Goal: Task Accomplishment & Management: Use online tool/utility

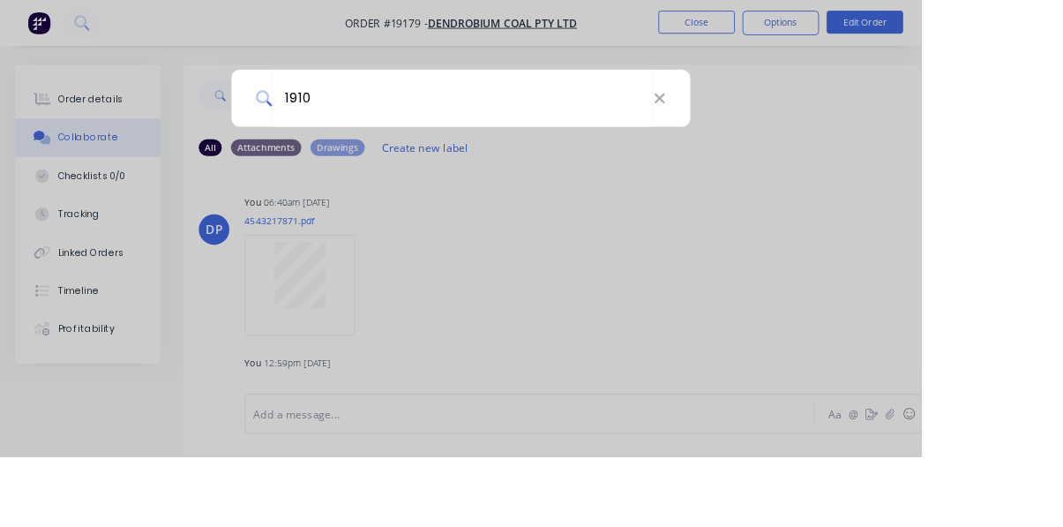
type input "19101"
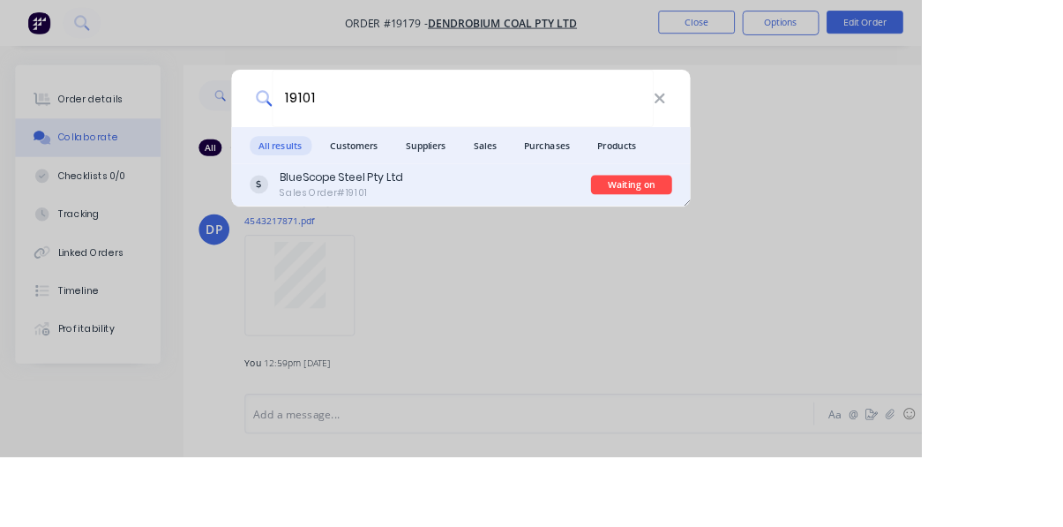
click at [531, 230] on div "BlueScope Steel Pty Ltd Sales Order #19101" at bounding box center [485, 213] width 394 height 34
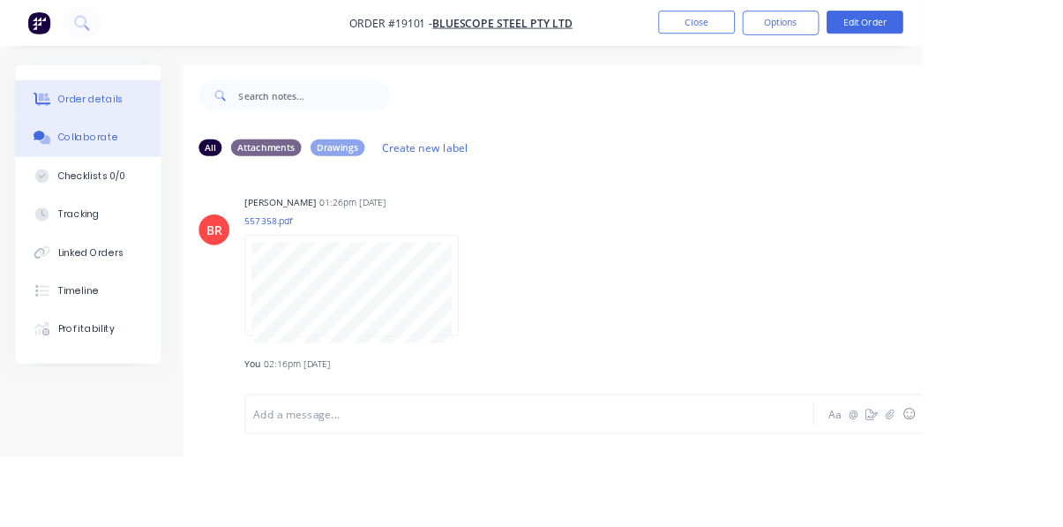
click at [85, 126] on button "Order details" at bounding box center [102, 115] width 168 height 44
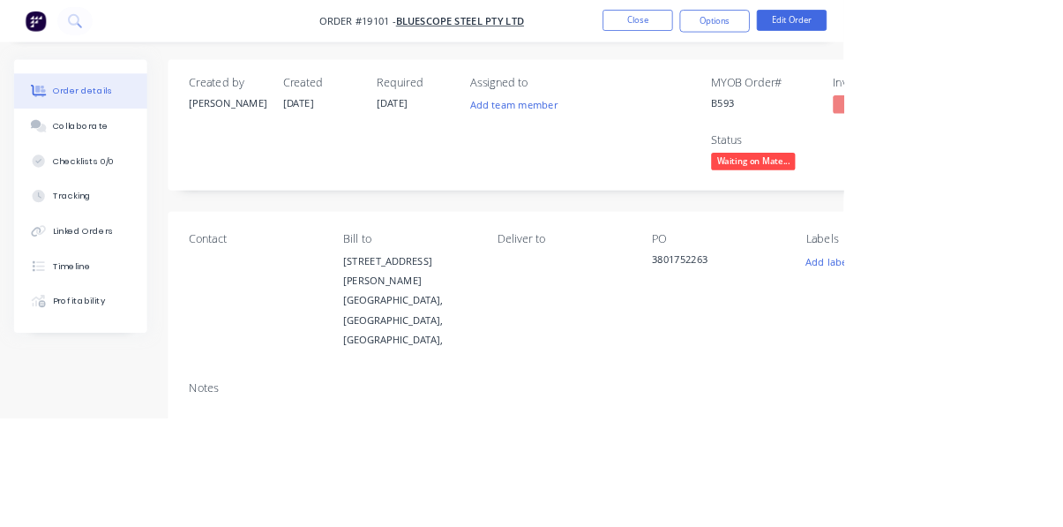
click at [954, 211] on span "Waiting on Mate..." at bounding box center [949, 203] width 106 height 22
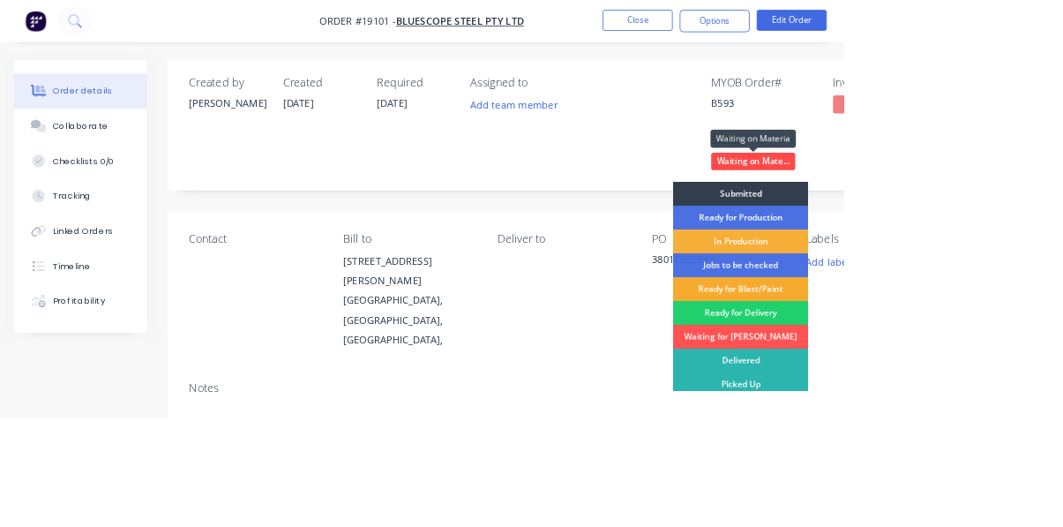
click at [965, 365] on div "Ready for Blast/Paint" at bounding box center [933, 364] width 170 height 30
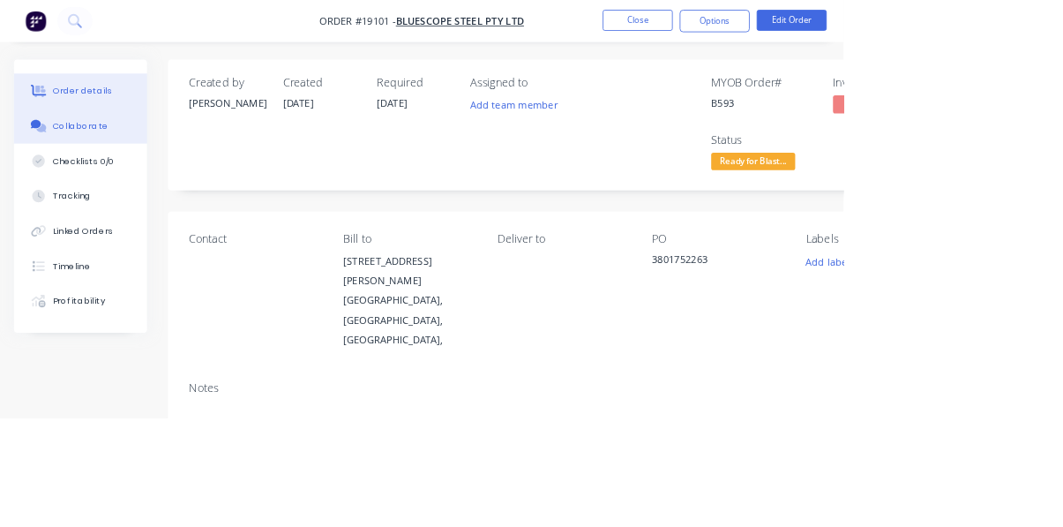
click at [101, 166] on div "Collaborate" at bounding box center [102, 159] width 70 height 16
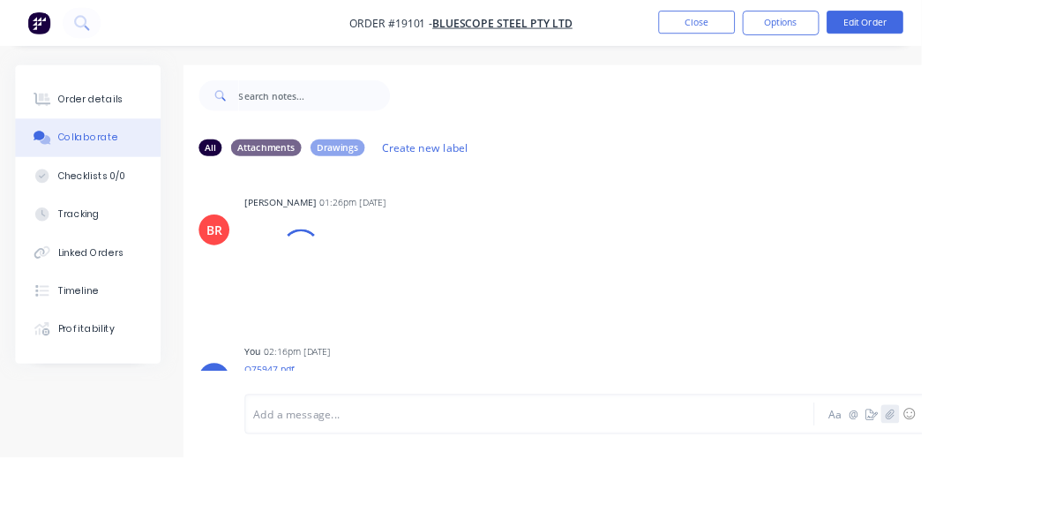
click at [1027, 484] on icon "button" at bounding box center [1027, 477] width 11 height 12
